Goal: Task Accomplishment & Management: Complete application form

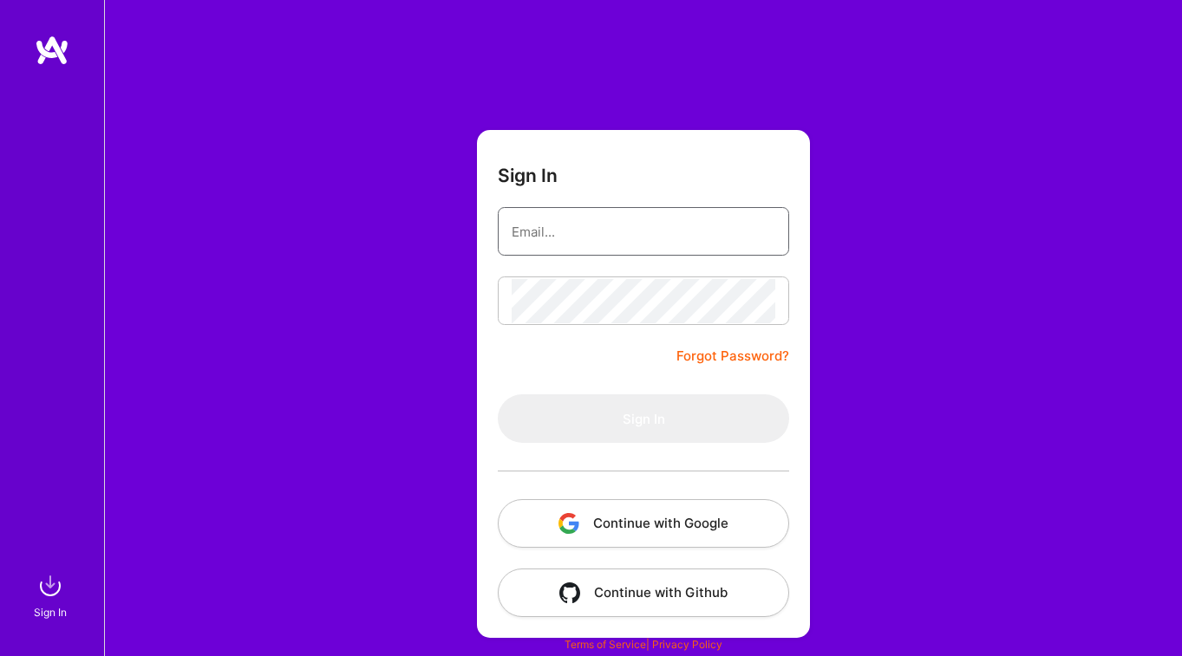
type input "[PERSON_NAME][EMAIL_ADDRESS][DOMAIN_NAME]"
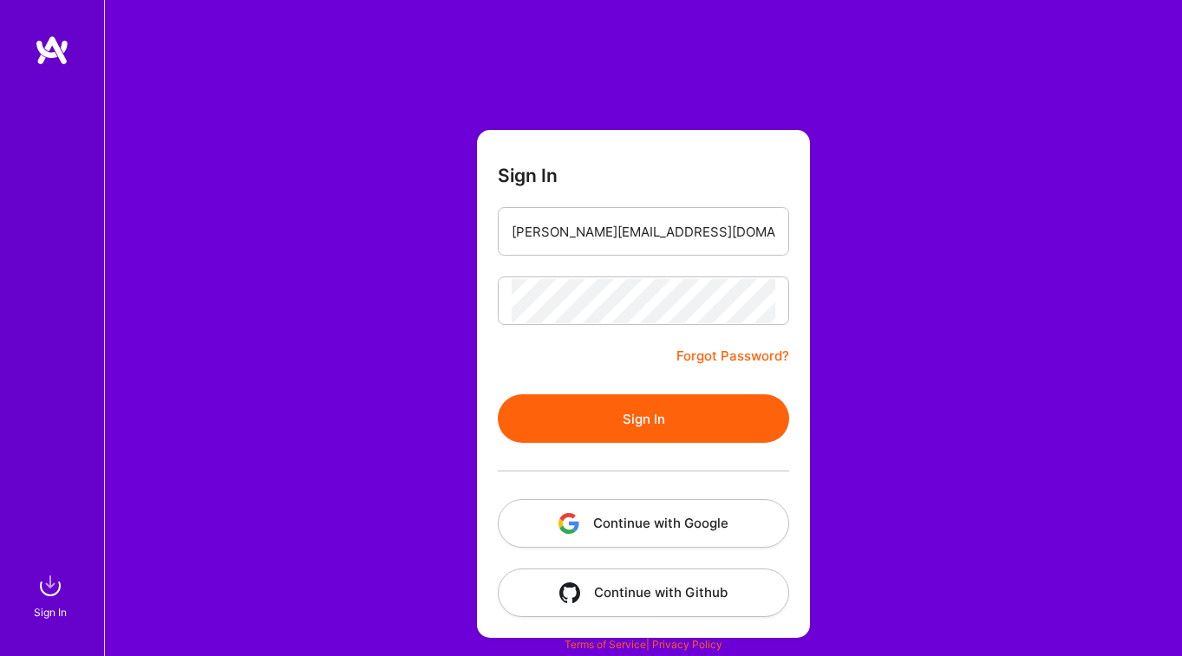
click at [639, 428] on button "Sign In" at bounding box center [643, 419] width 291 height 49
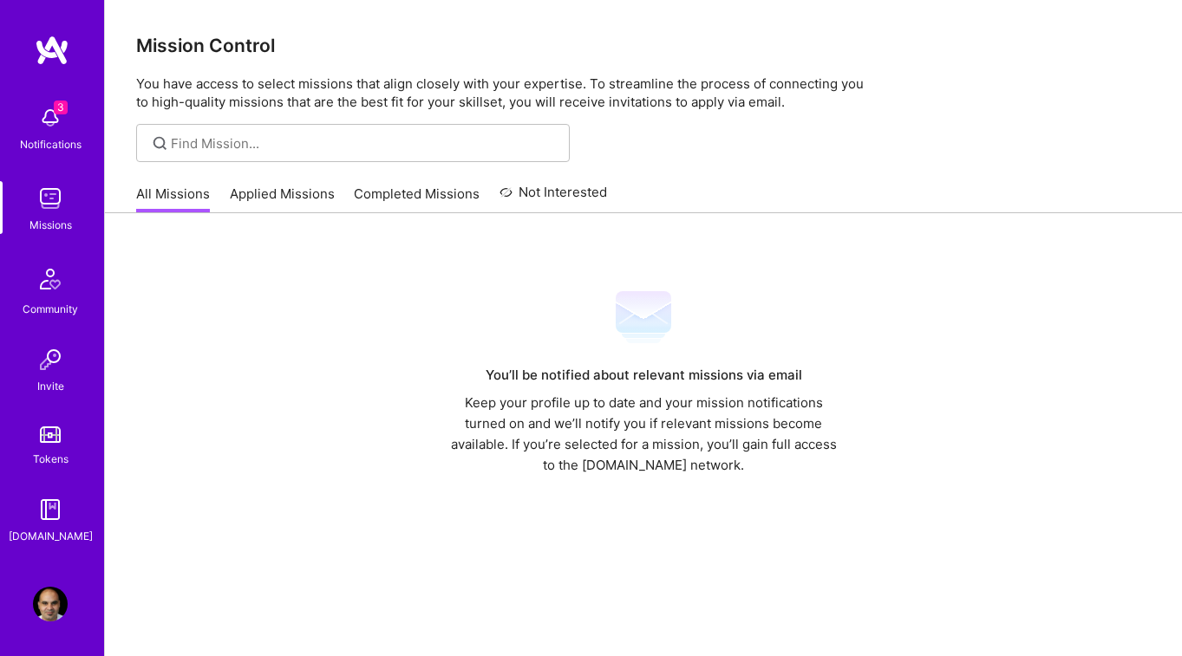
click at [71, 143] on div "Notifications" at bounding box center [51, 144] width 62 height 18
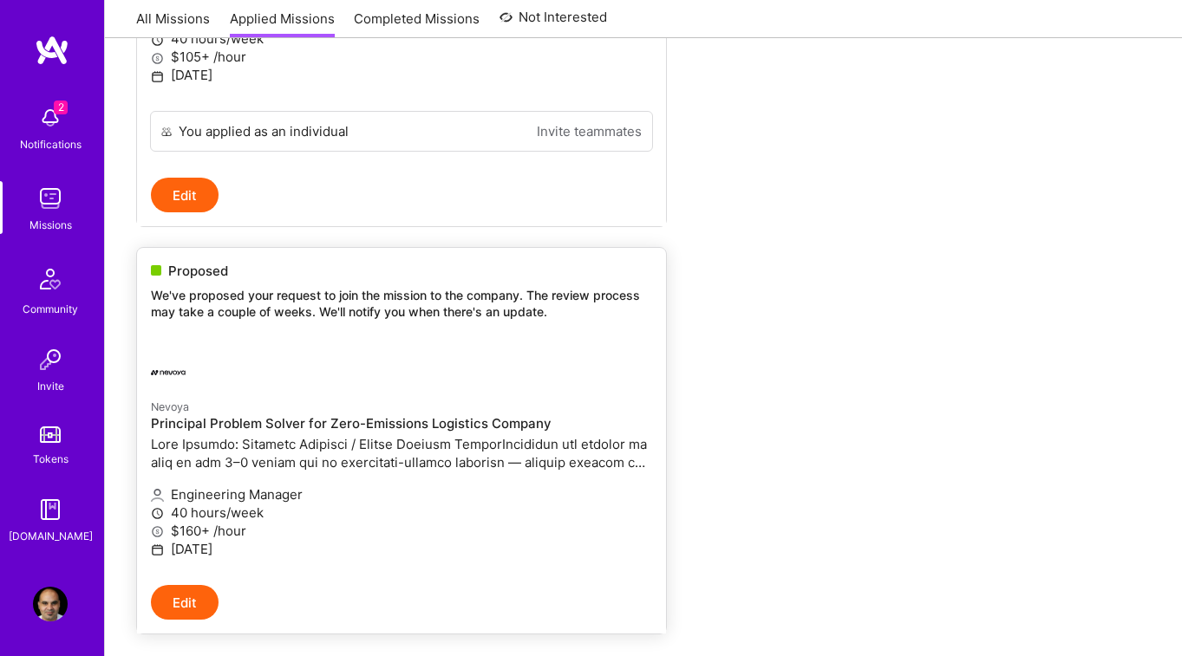
scroll to position [471, 0]
click at [303, 446] on p at bounding box center [401, 452] width 501 height 36
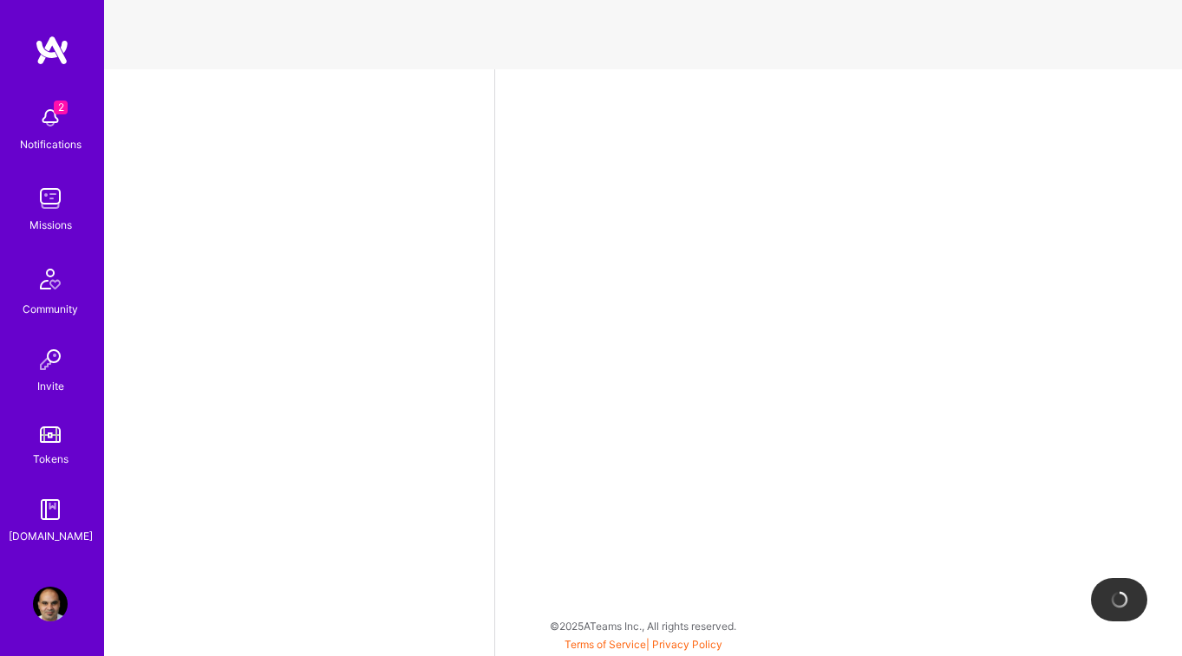
select select "CA"
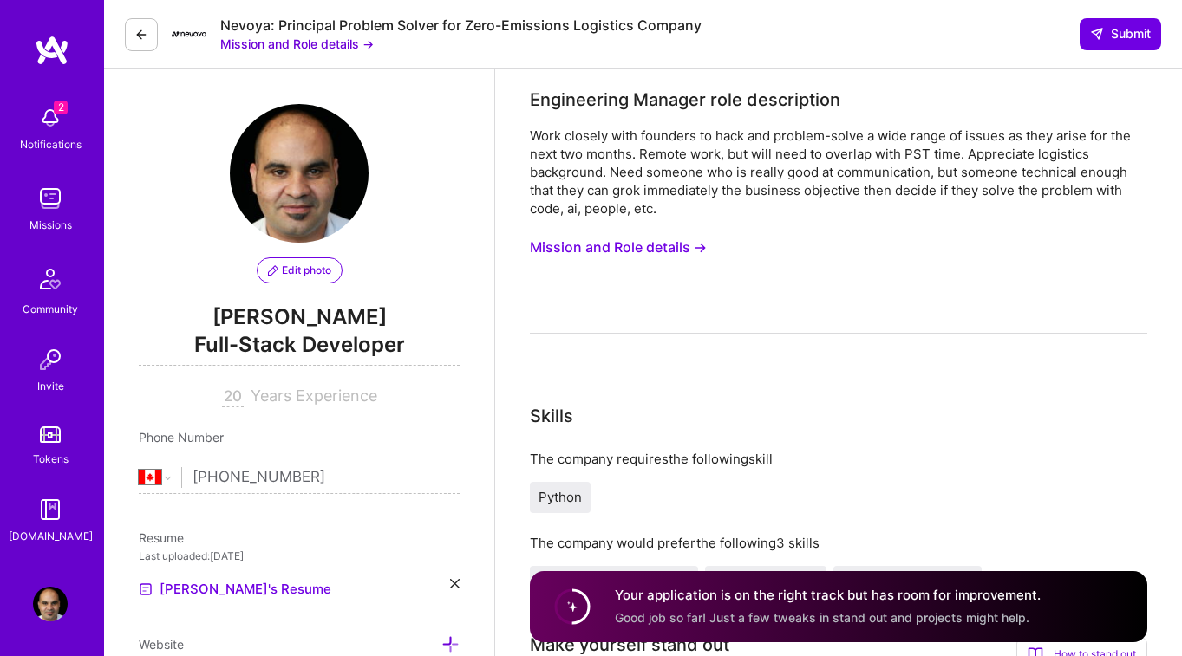
click at [37, 124] on img at bounding box center [50, 118] width 35 height 35
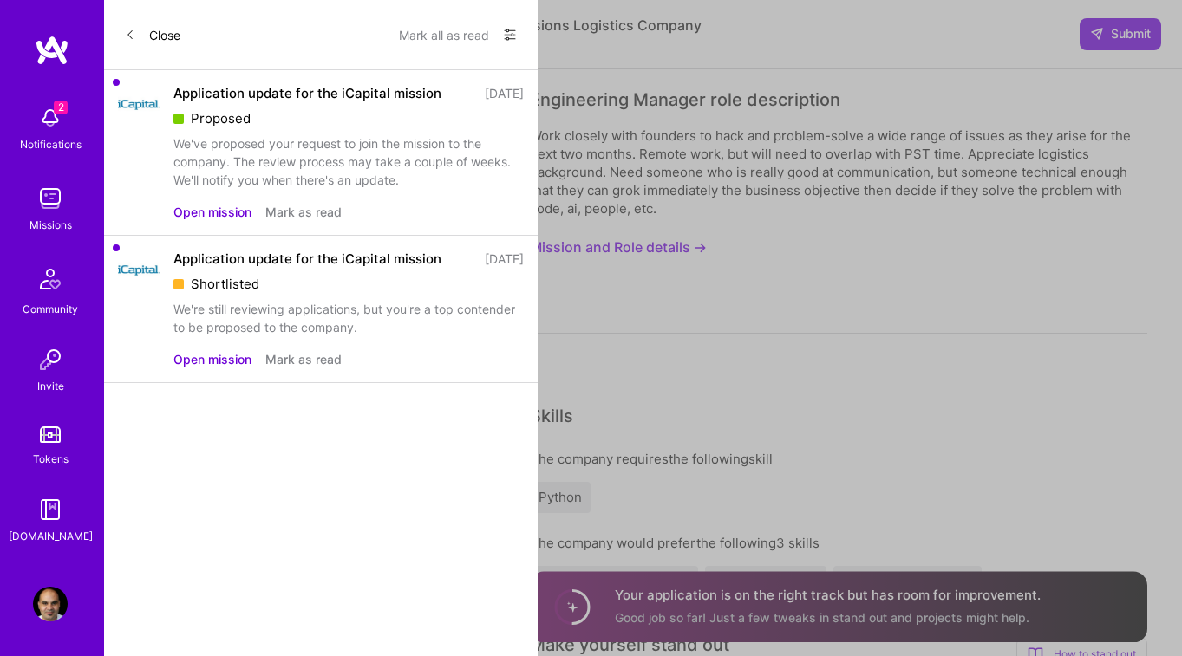
click at [254, 119] on div "Proposed" at bounding box center [348, 118] width 350 height 18
click at [147, 106] on img at bounding box center [139, 105] width 42 height 42
click at [271, 166] on div "We've proposed your request to join the mission to the company. The review proc…" at bounding box center [348, 161] width 350 height 55
click at [485, 99] on div "[DATE]" at bounding box center [504, 93] width 39 height 18
click at [190, 207] on button "Open mission" at bounding box center [212, 212] width 78 height 18
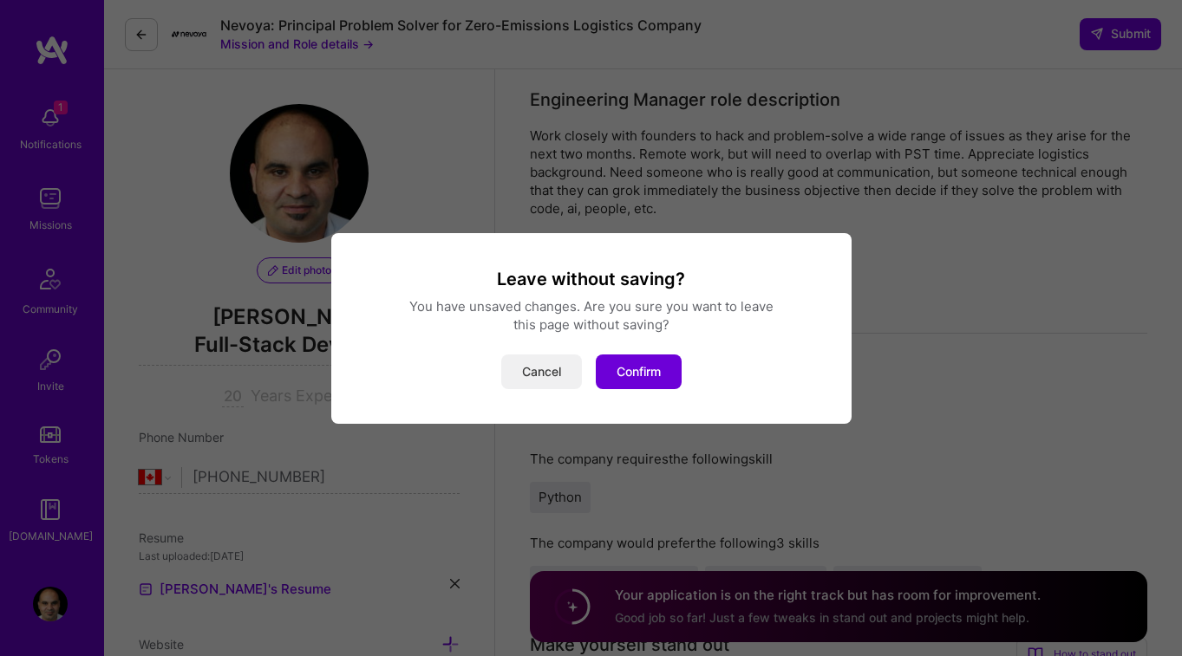
click at [554, 376] on button "Cancel" at bounding box center [541, 372] width 81 height 35
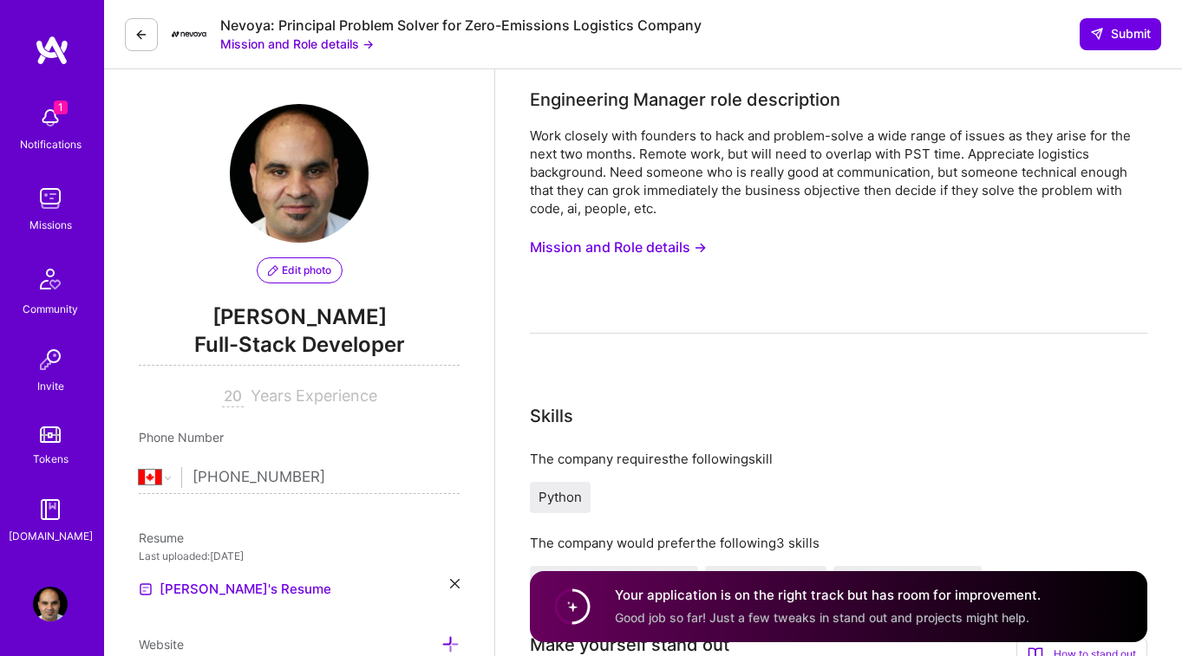
click at [53, 212] on img at bounding box center [50, 198] width 35 height 35
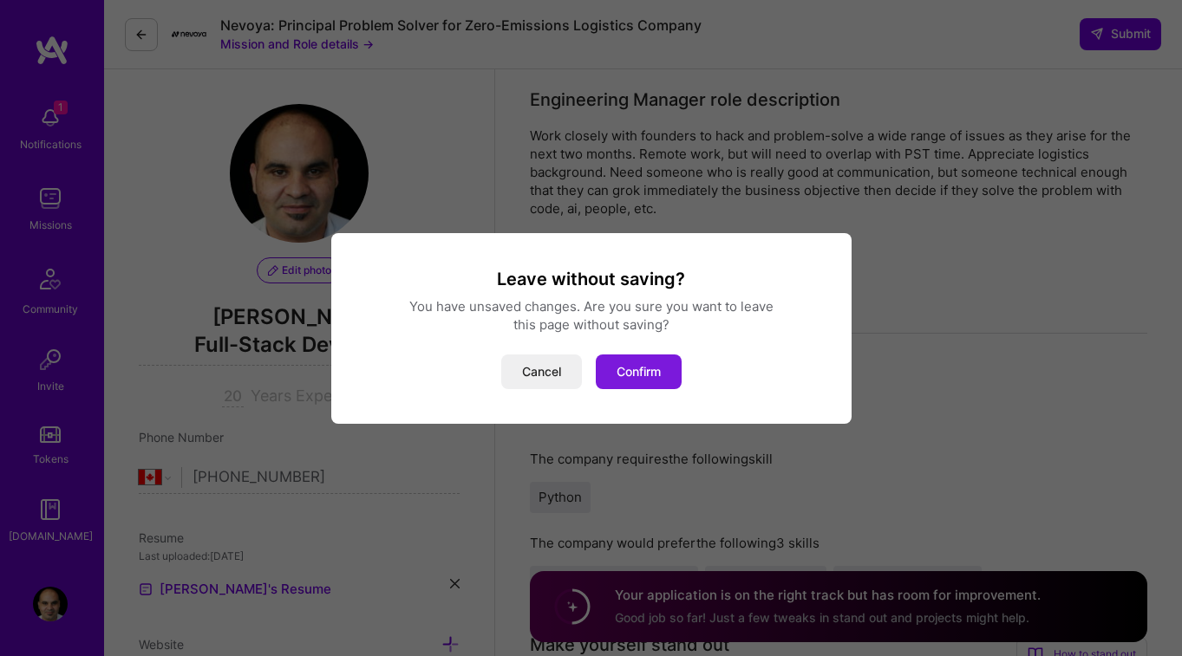
click at [635, 384] on button "Confirm" at bounding box center [639, 372] width 86 height 35
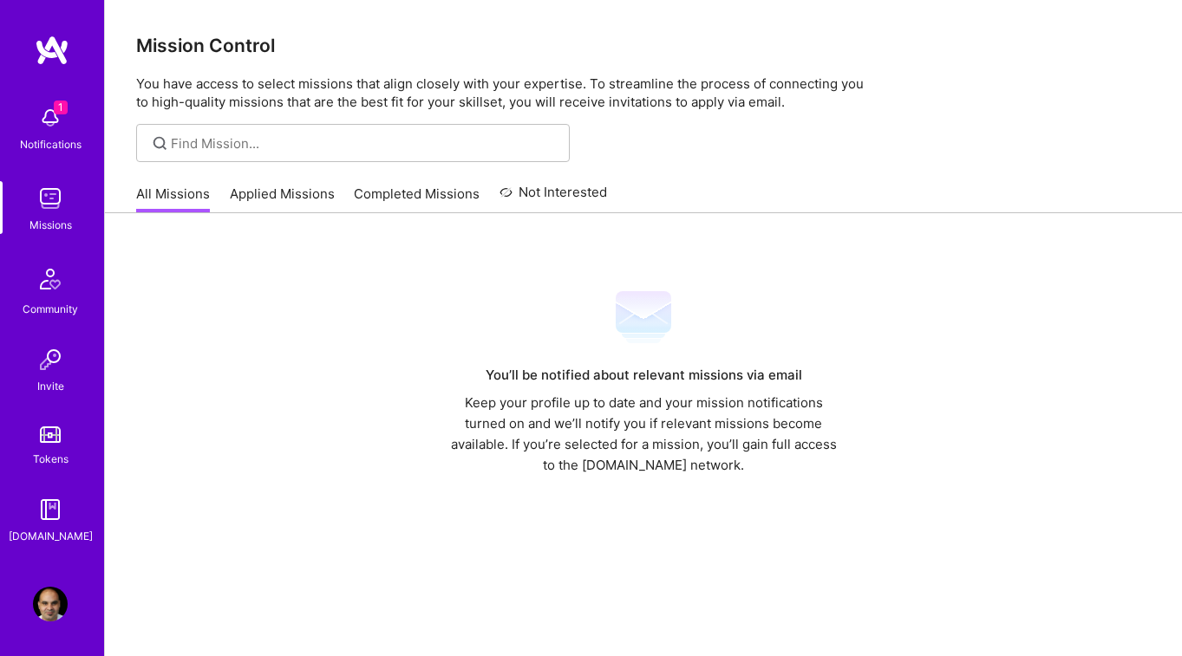
click at [271, 198] on link "Applied Missions" at bounding box center [282, 199] width 105 height 29
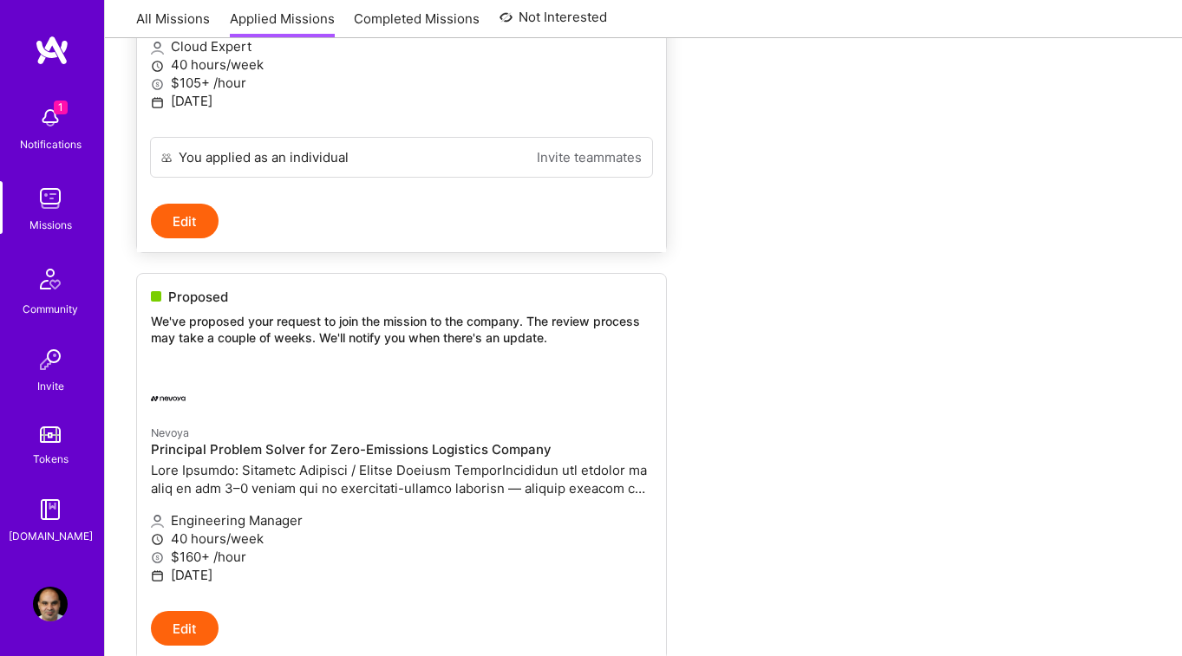
scroll to position [447, 0]
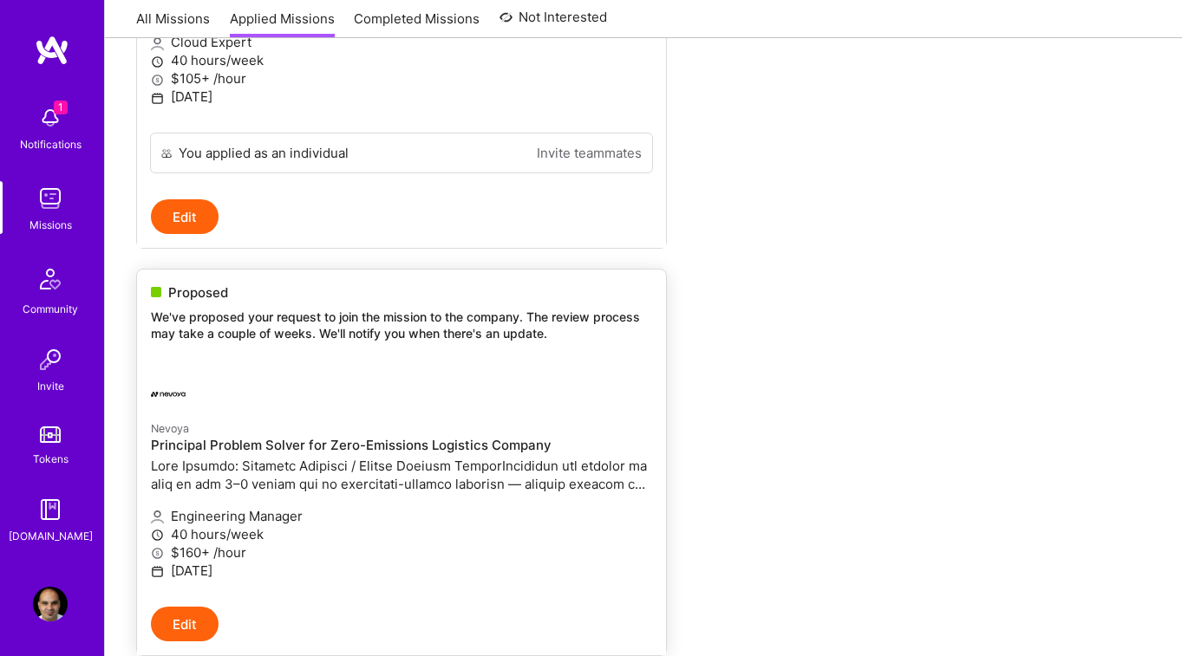
click at [360, 491] on p at bounding box center [401, 475] width 501 height 36
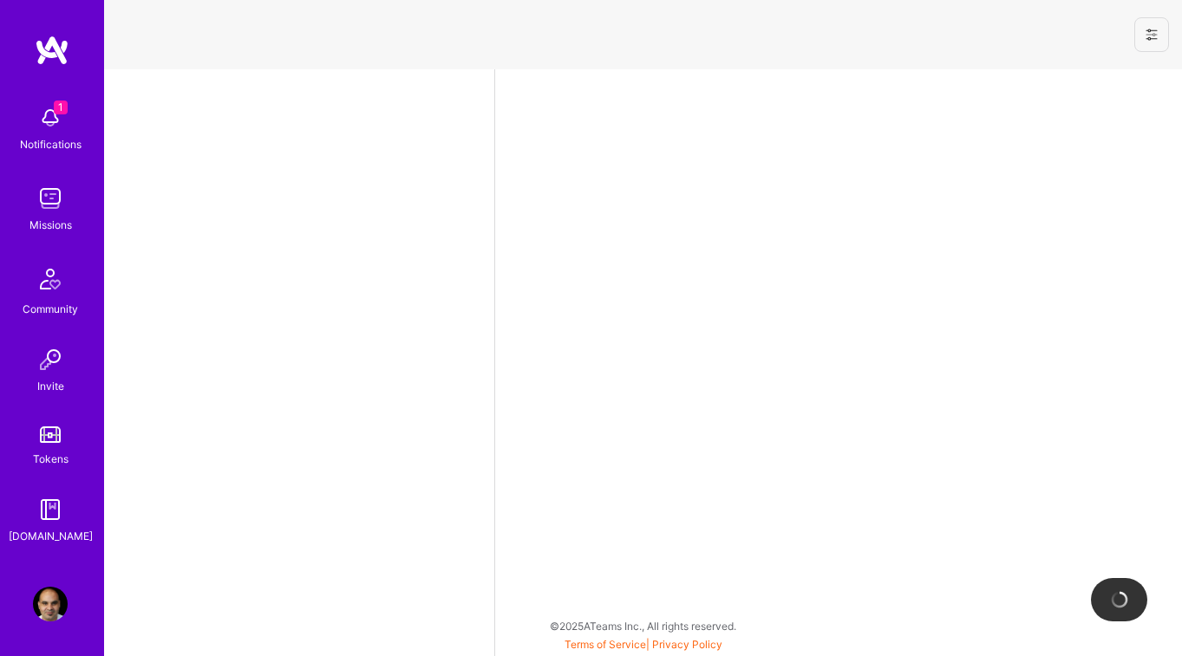
select select "CA"
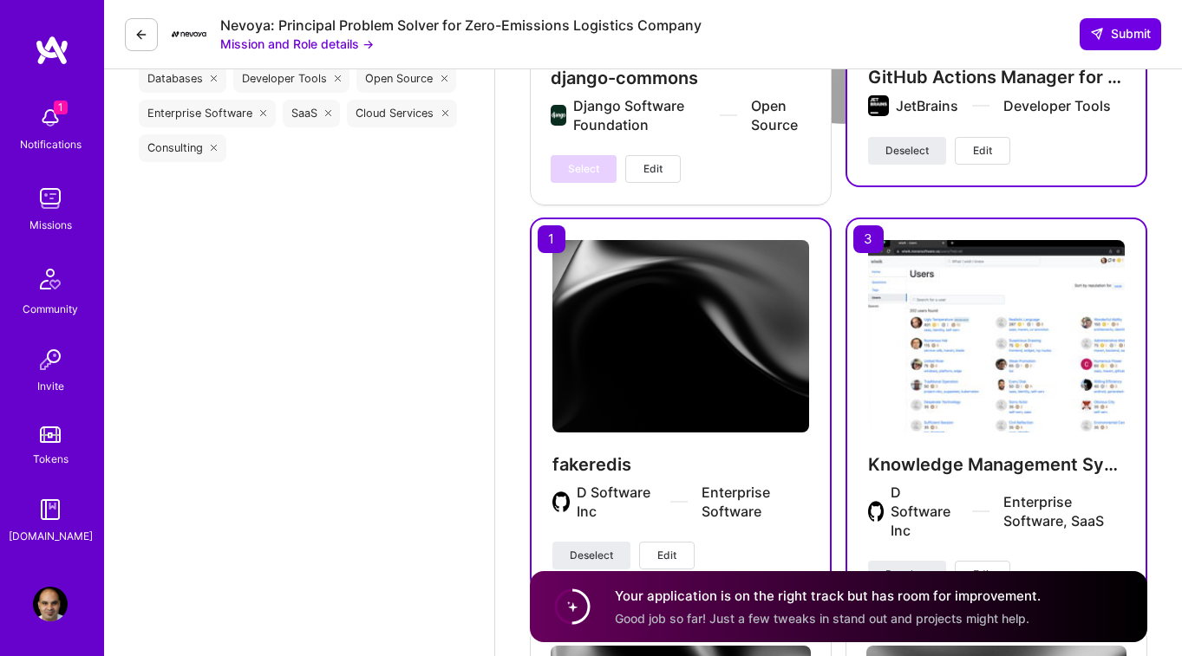
scroll to position [2230, 0]
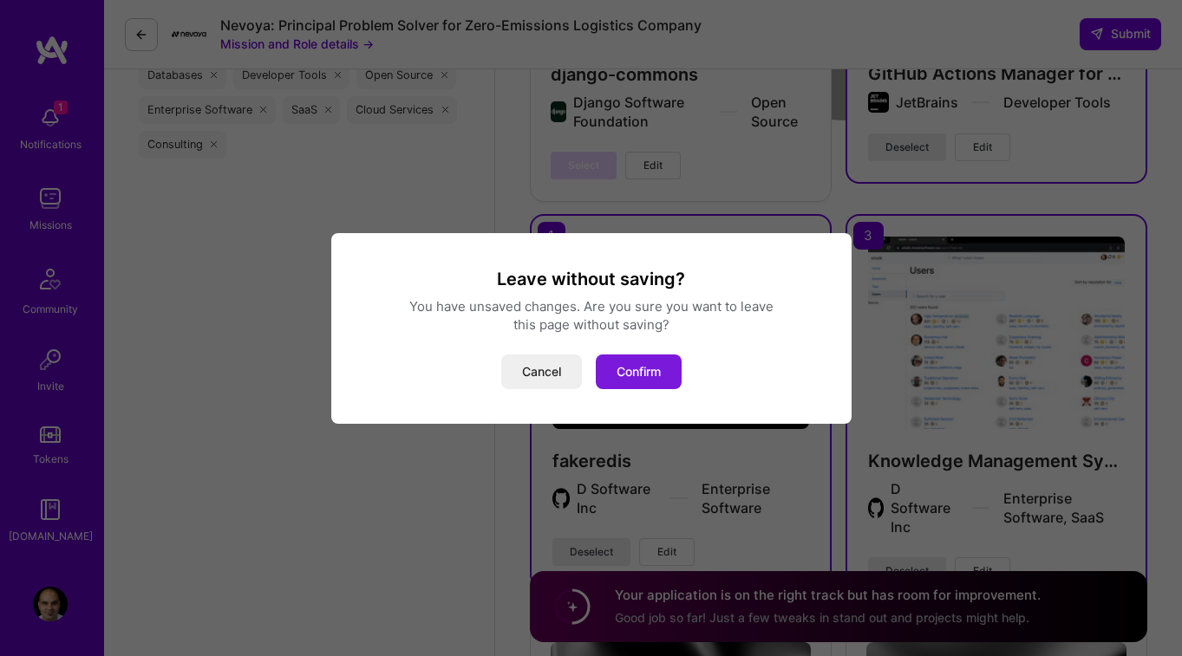
click at [623, 371] on button "Confirm" at bounding box center [639, 372] width 86 height 35
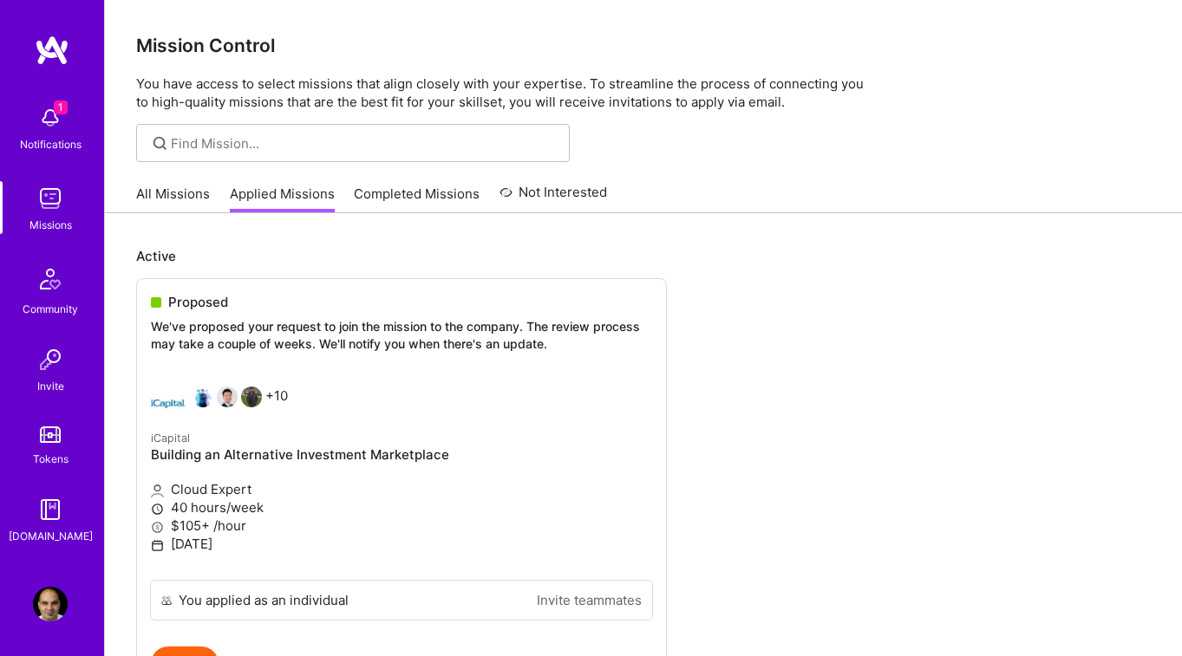
click at [434, 202] on link "Completed Missions" at bounding box center [417, 199] width 126 height 29
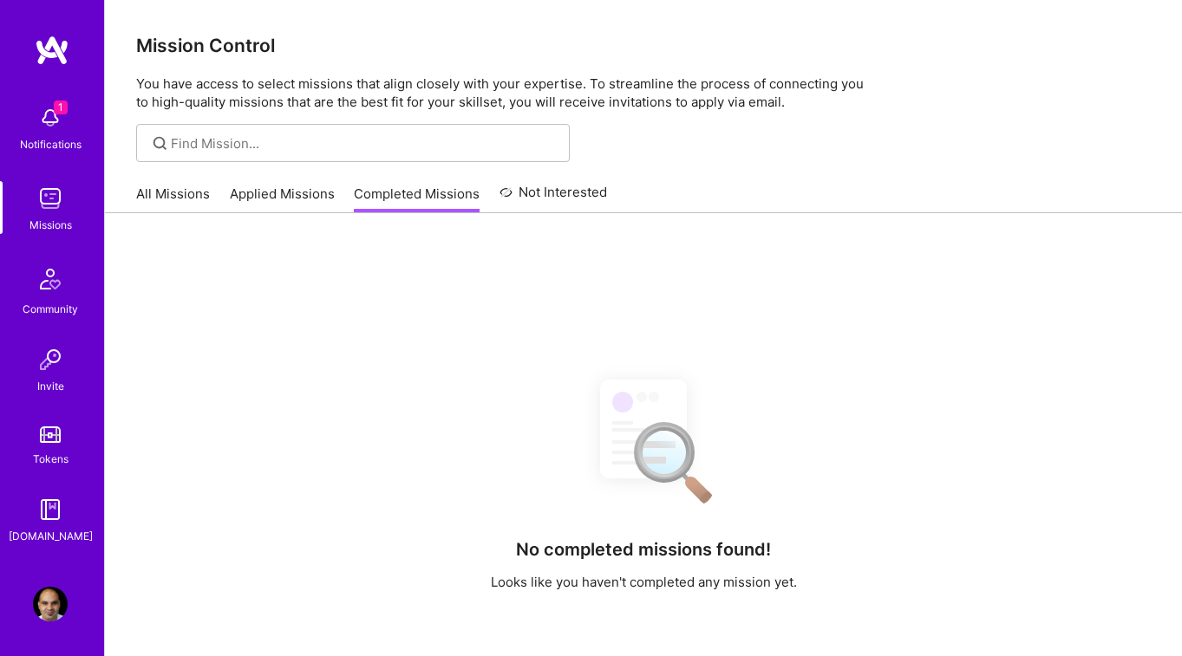
click at [571, 190] on link "Not Interested" at bounding box center [554, 197] width 108 height 31
click at [52, 513] on img at bounding box center [50, 510] width 35 height 35
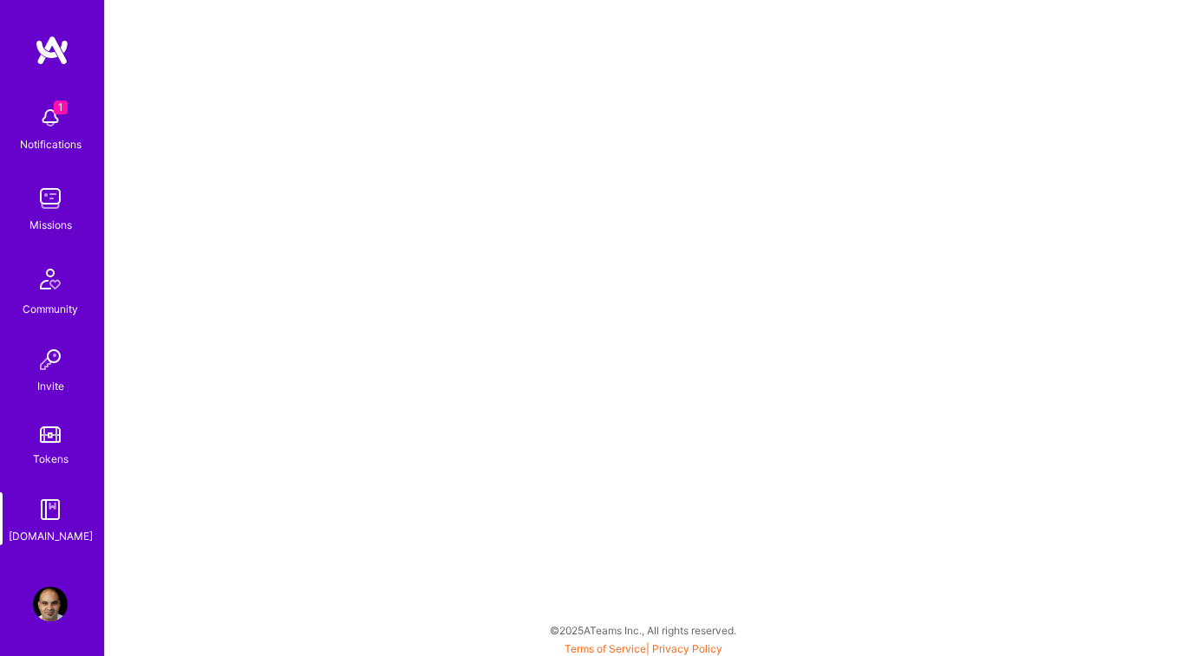
click at [58, 189] on img at bounding box center [50, 198] width 35 height 35
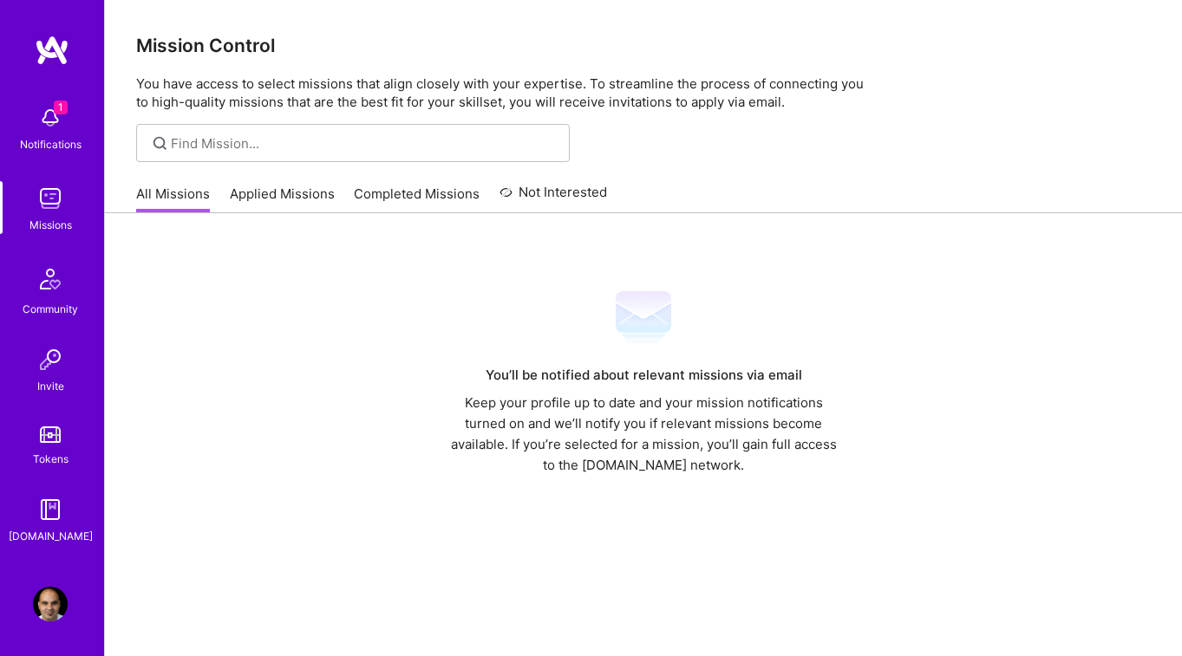
click at [316, 189] on link "Applied Missions" at bounding box center [282, 199] width 105 height 29
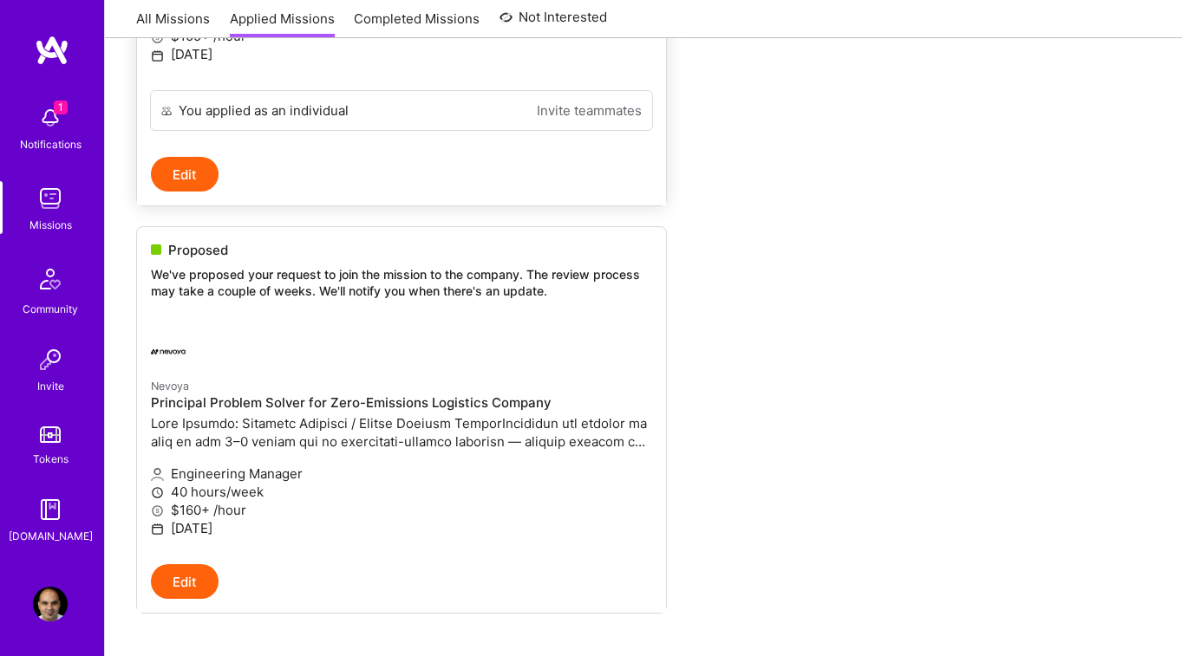
scroll to position [571, 0]
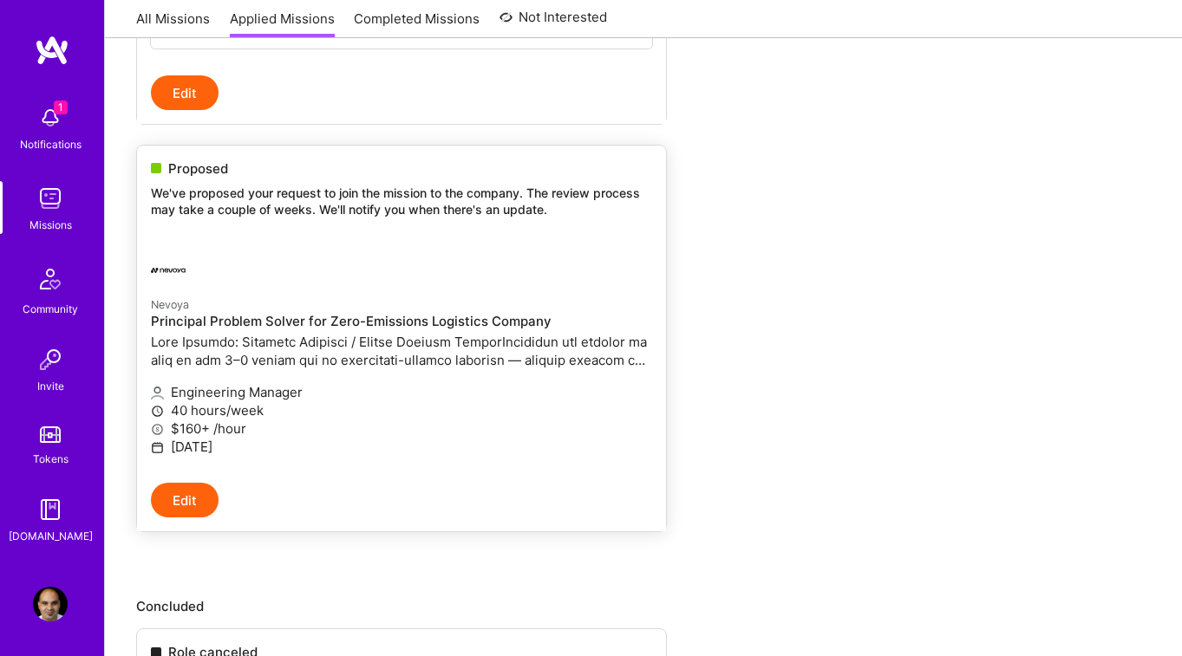
click at [289, 356] on p at bounding box center [401, 351] width 501 height 36
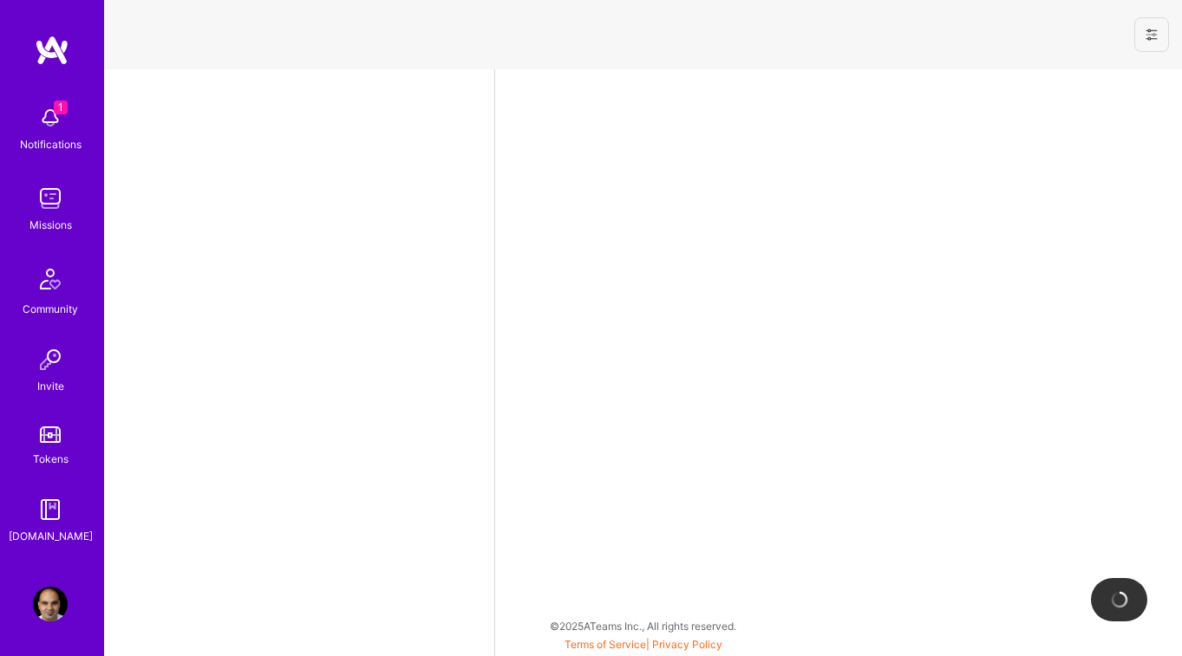
select select "CA"
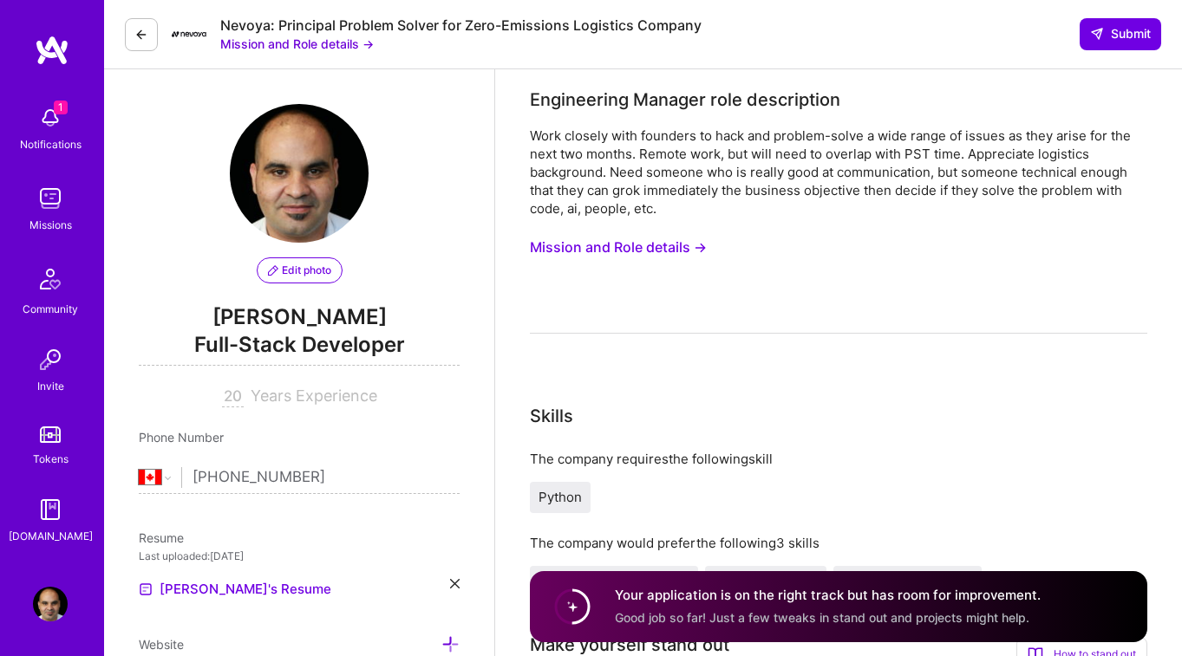
click at [660, 243] on button "Mission and Role details →" at bounding box center [618, 248] width 177 height 32
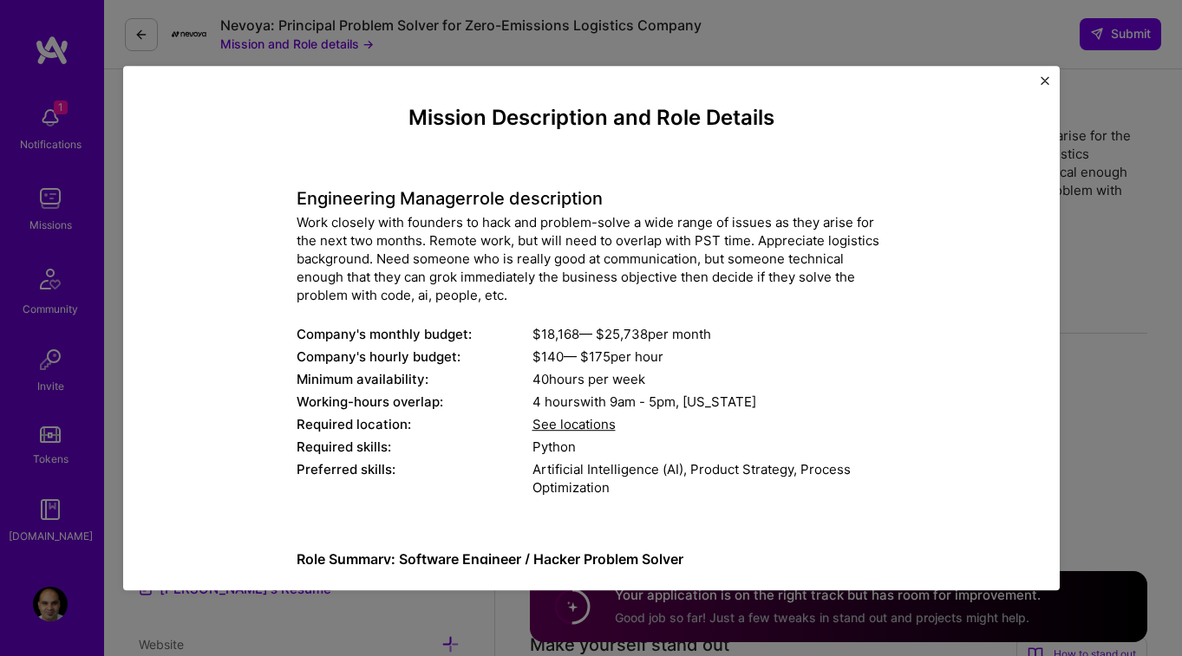
click at [309, 219] on div "Work closely with founders to hack and problem-solve a wide range of issues as …" at bounding box center [592, 258] width 590 height 91
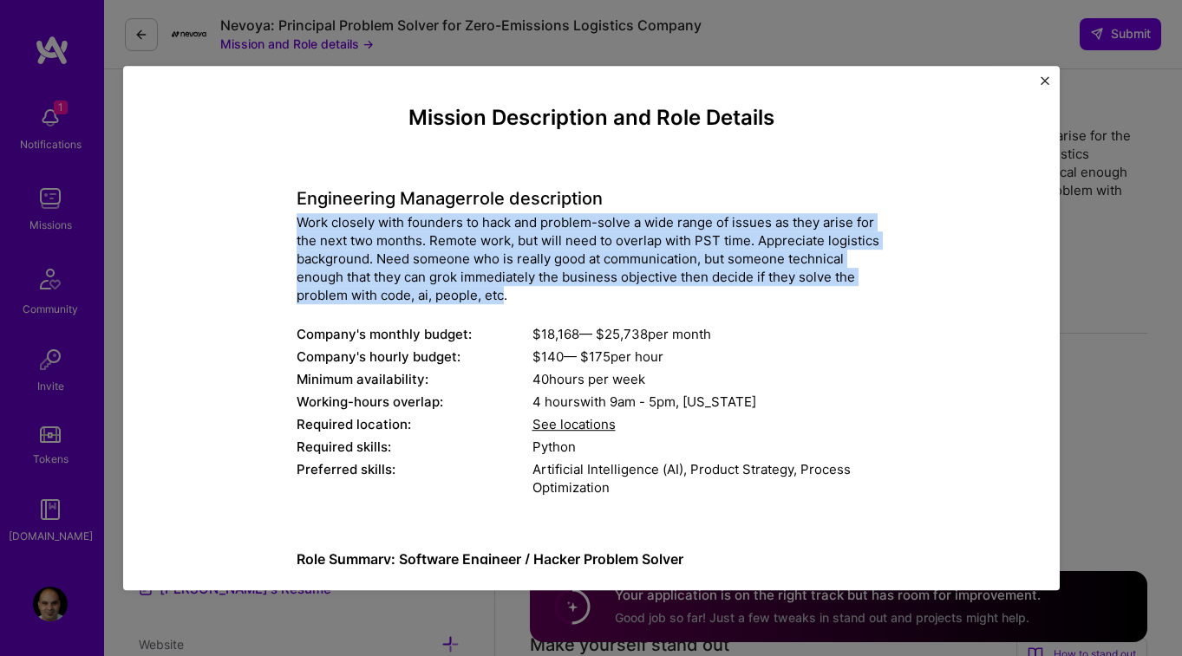
drag, startPoint x: 309, startPoint y: 219, endPoint x: 500, endPoint y: 301, distance: 207.5
click at [500, 301] on div "Work closely with founders to hack and problem-solve a wide range of issues as …" at bounding box center [592, 258] width 590 height 91
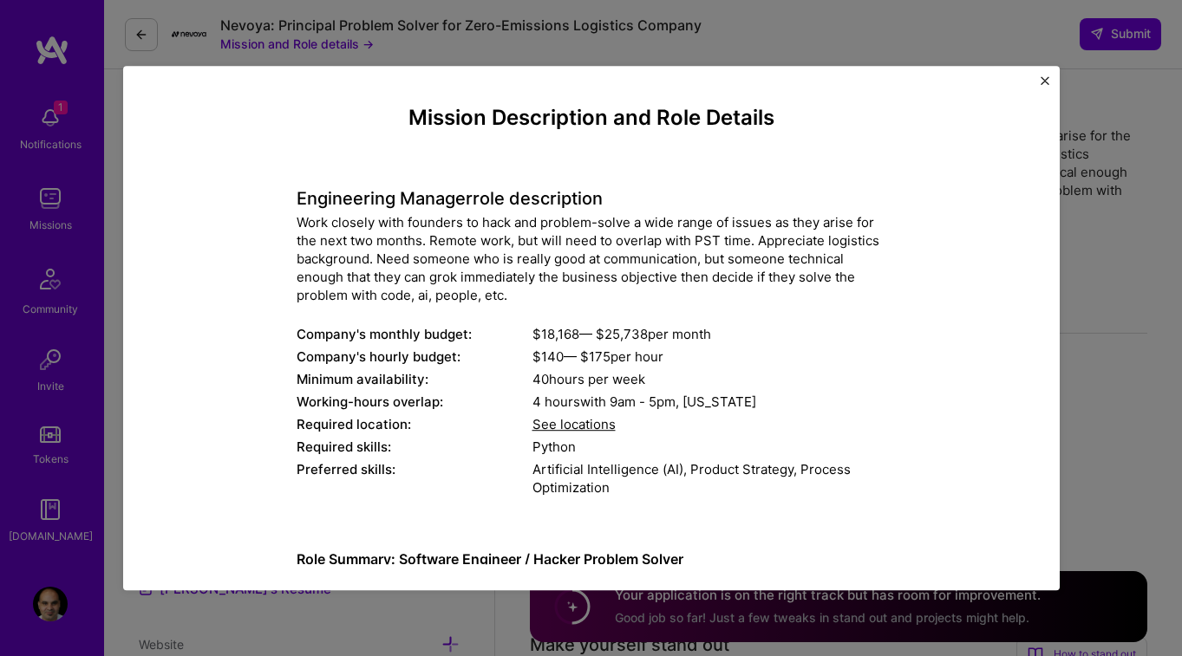
click at [598, 426] on span "See locations" at bounding box center [573, 424] width 83 height 16
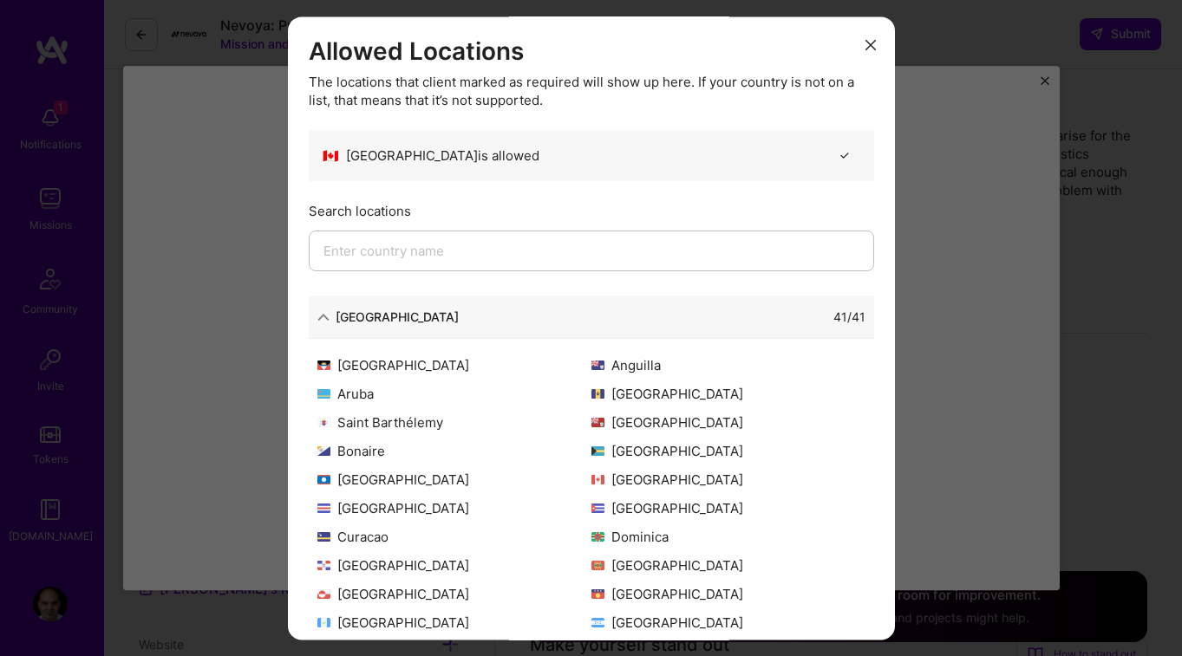
click at [385, 309] on div "[GEOGRAPHIC_DATA]" at bounding box center [397, 318] width 123 height 18
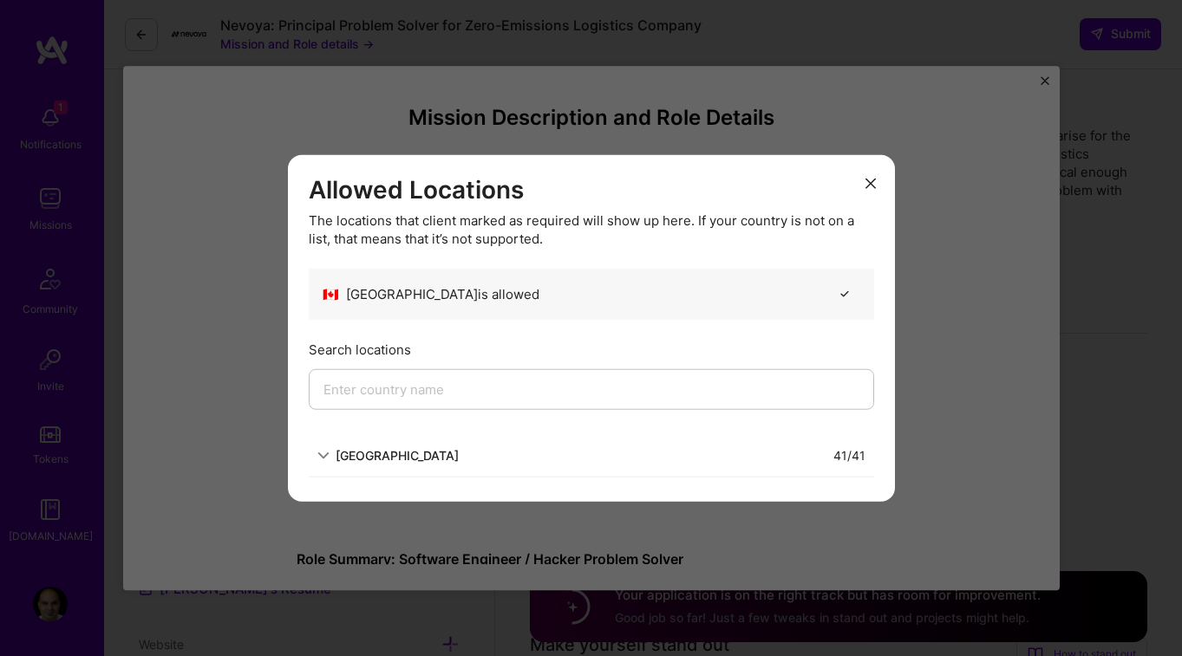
click at [397, 442] on div "[GEOGRAPHIC_DATA] 41 / 41" at bounding box center [591, 455] width 565 height 43
click at [397, 453] on div "[GEOGRAPHIC_DATA]" at bounding box center [397, 456] width 123 height 18
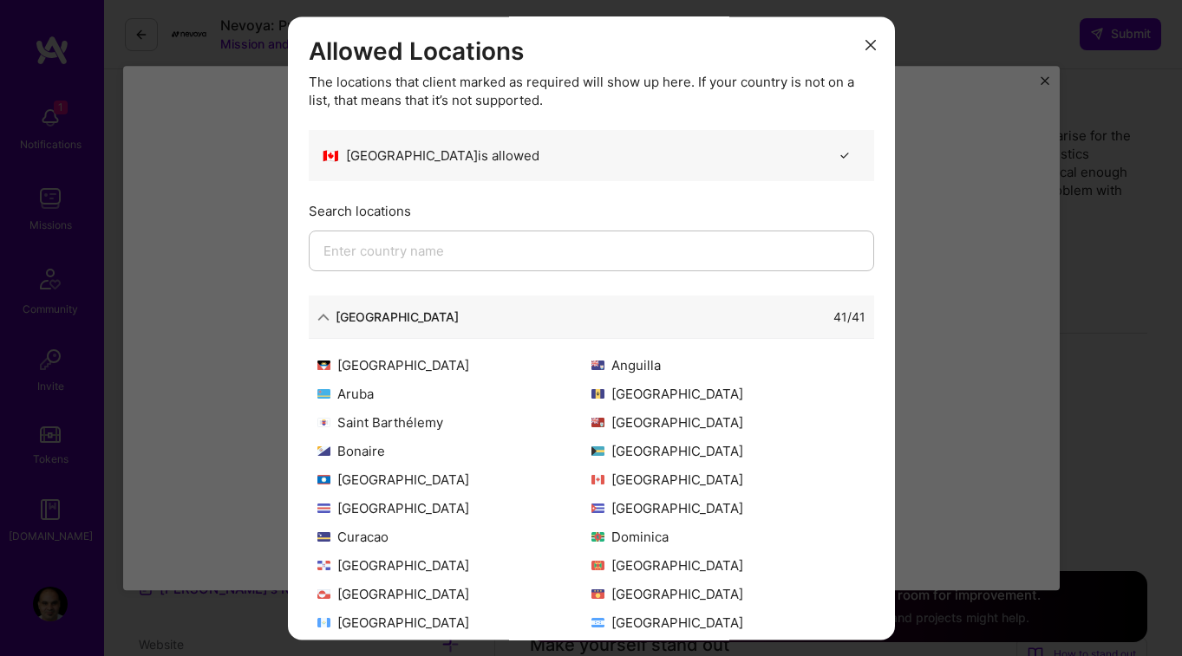
click at [867, 47] on icon "modal" at bounding box center [870, 46] width 10 height 10
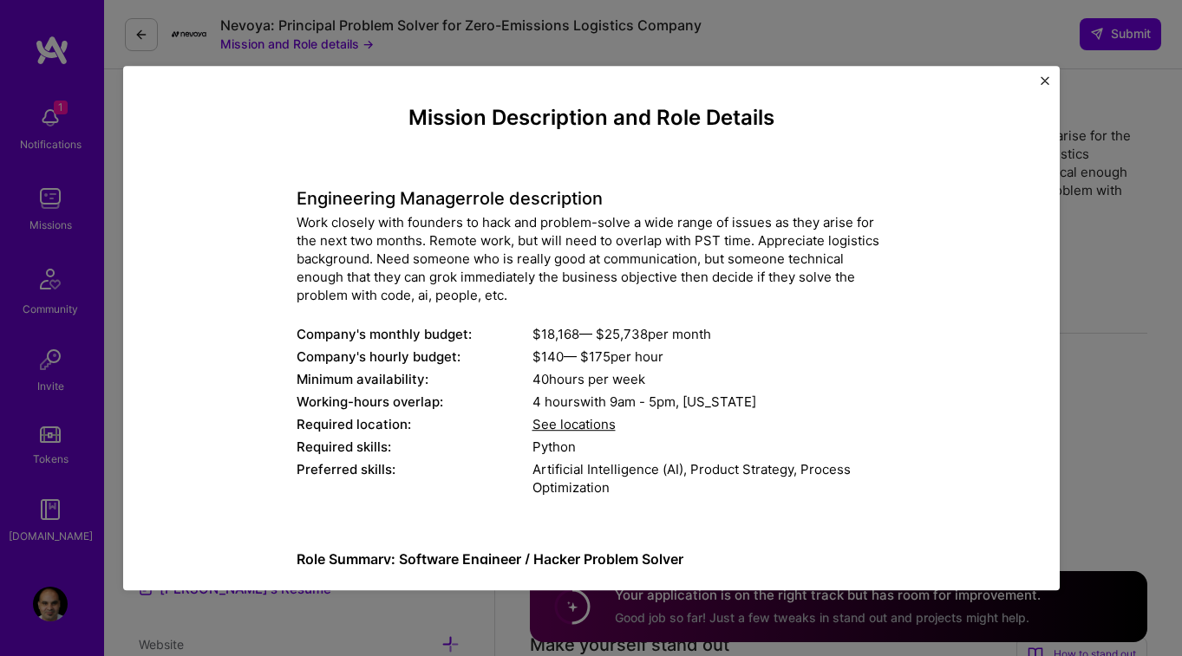
click at [304, 225] on div "Work closely with founders to hack and problem-solve a wide range of issues as …" at bounding box center [592, 258] width 590 height 91
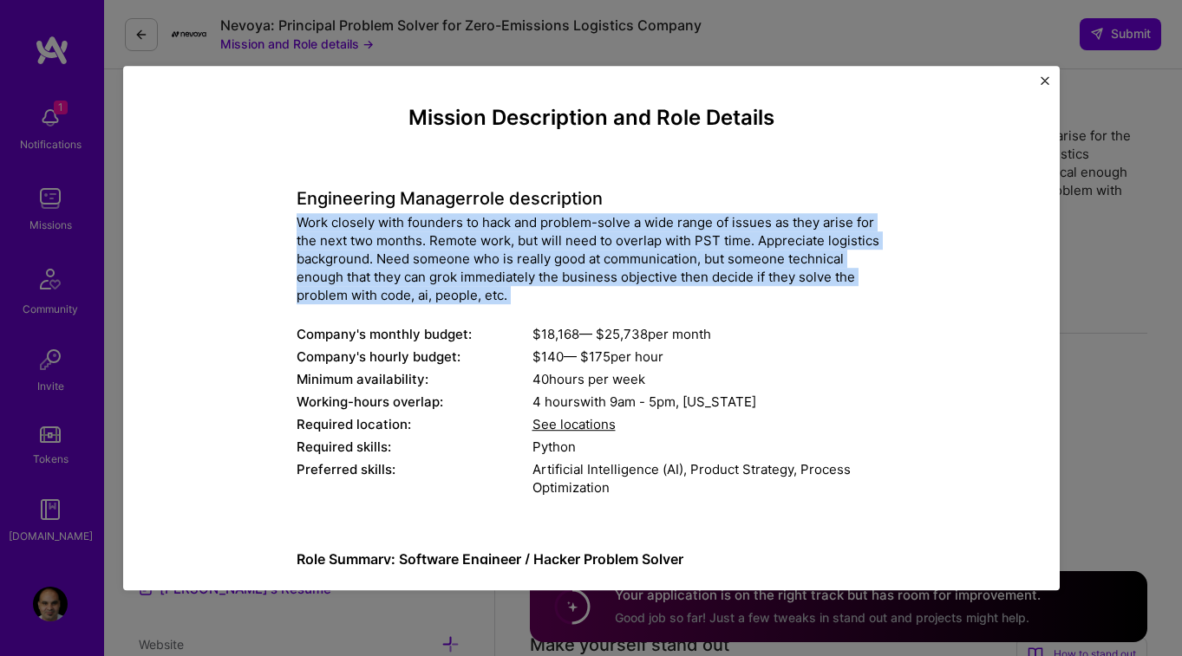
drag, startPoint x: 304, startPoint y: 225, endPoint x: 512, endPoint y: 303, distance: 222.3
click at [512, 303] on div "Work closely with founders to hack and problem-solve a wide range of issues as …" at bounding box center [592, 258] width 590 height 91
copy div "Work closely with founders to hack and problem-solve a wide range of issues as …"
click at [408, 251] on div "Work closely with founders to hack and problem-solve a wide range of issues as …" at bounding box center [592, 258] width 590 height 91
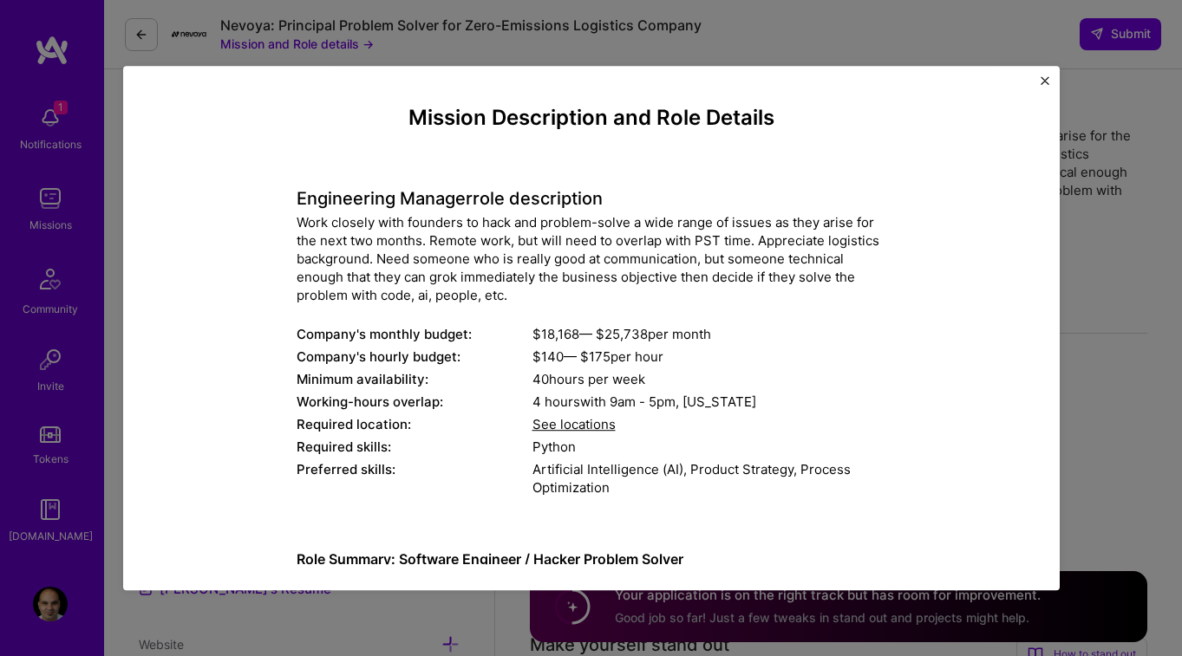
click at [1104, 297] on div "Mission Description and Role Details Engineering Manager role description Work …" at bounding box center [591, 328] width 1182 height 656
